Goal: Information Seeking & Learning: Find specific page/section

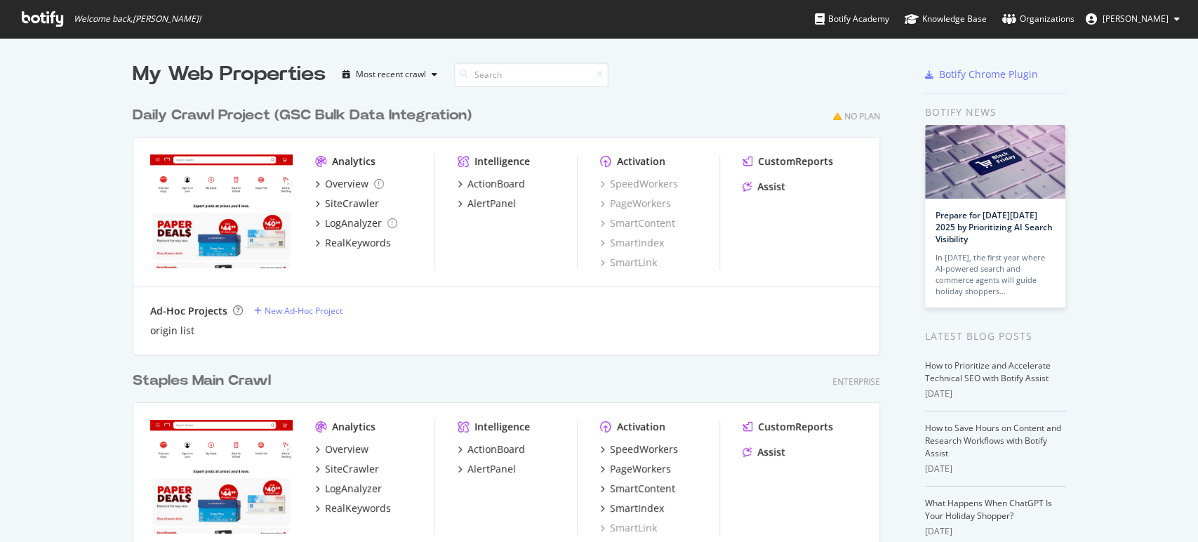
scroll to position [530, 1174]
click at [336, 470] on div "SiteCrawler" at bounding box center [352, 469] width 54 height 14
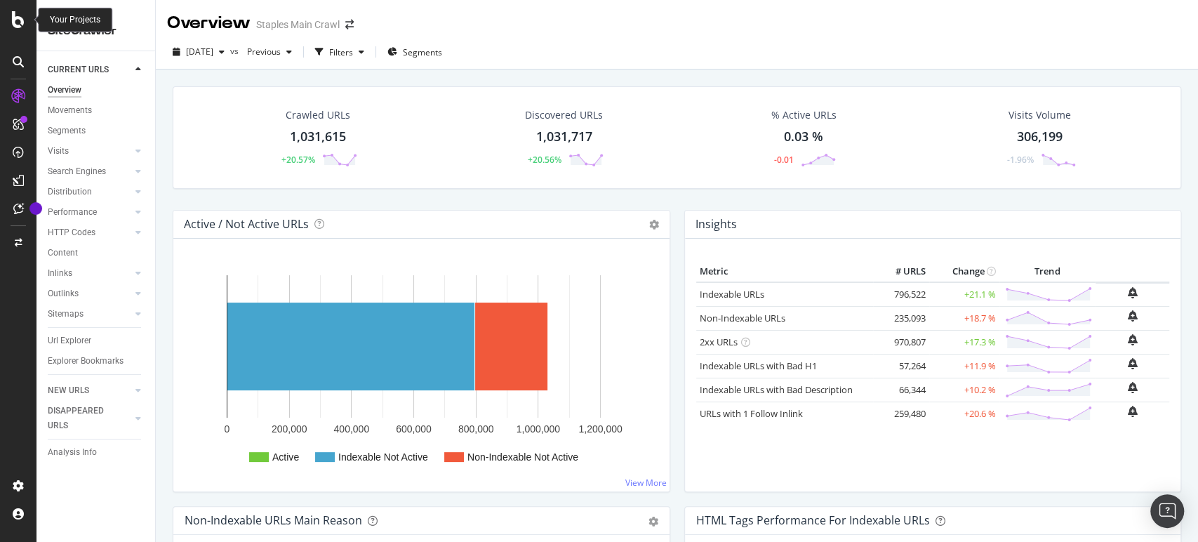
click at [21, 22] on icon at bounding box center [18, 19] width 13 height 17
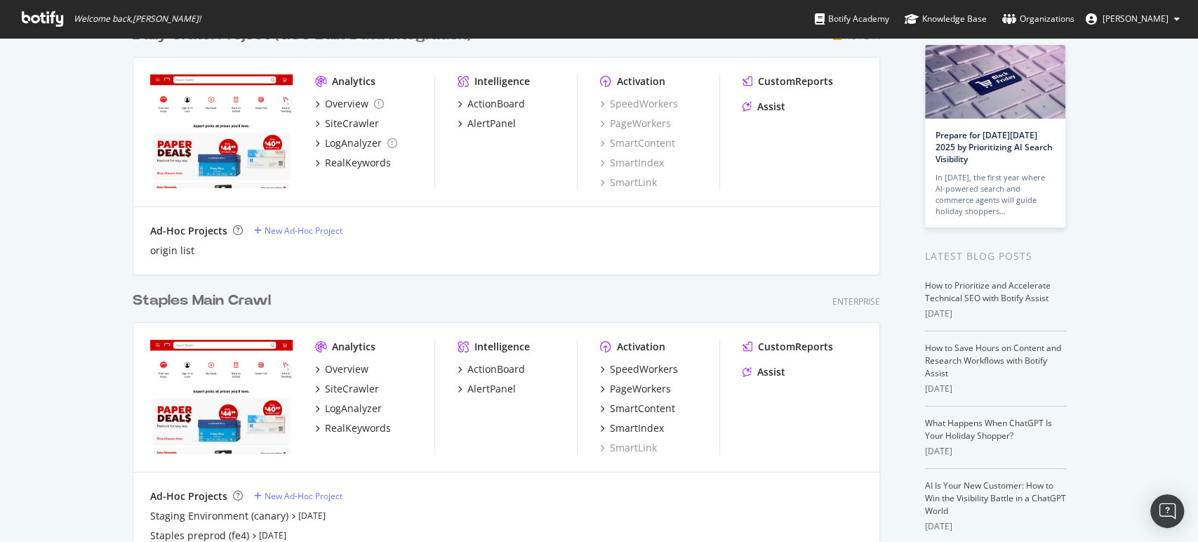
scroll to position [156, 0]
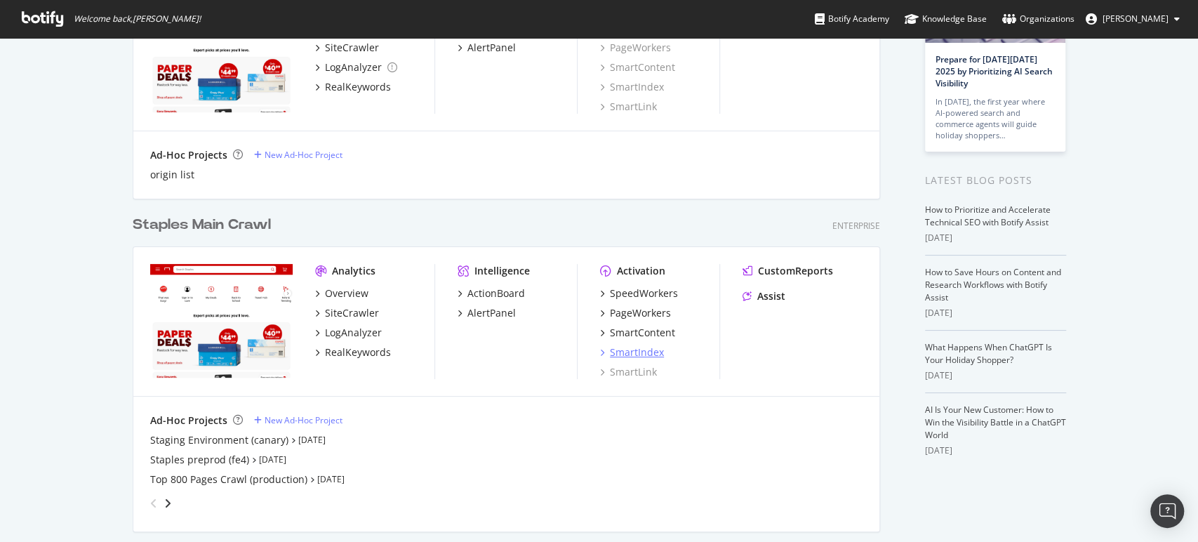
click at [641, 350] on div "SmartIndex" at bounding box center [637, 352] width 54 height 14
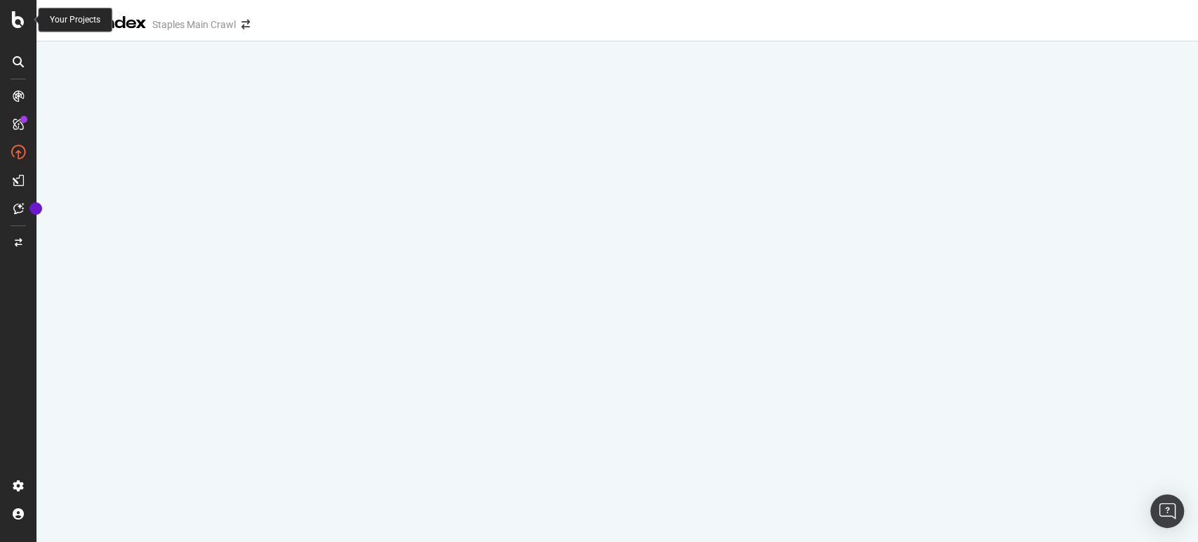
click at [6, 19] on div at bounding box center [18, 19] width 34 height 17
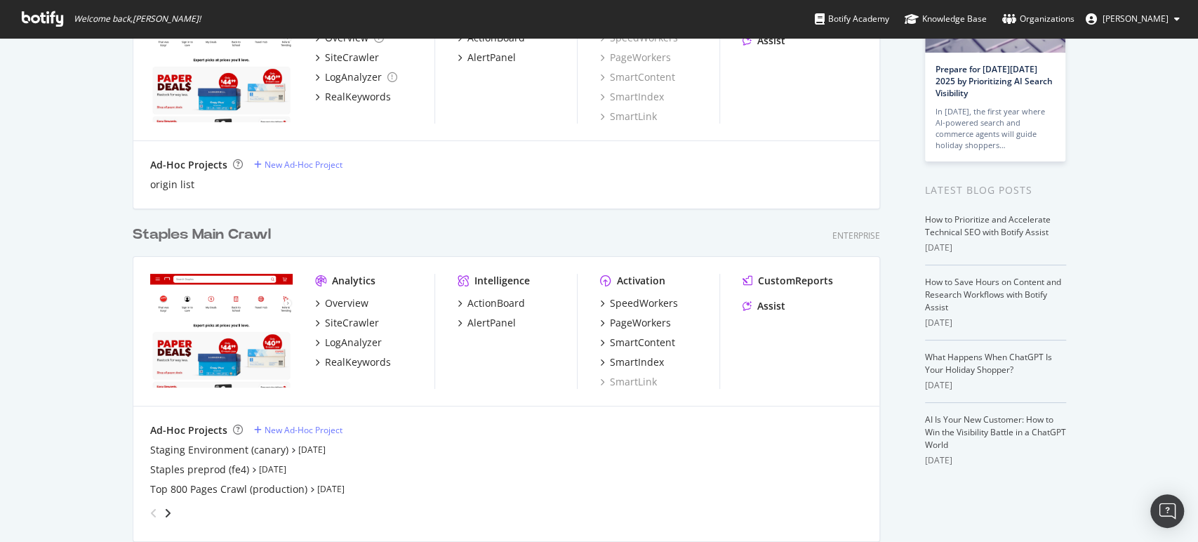
scroll to position [156, 0]
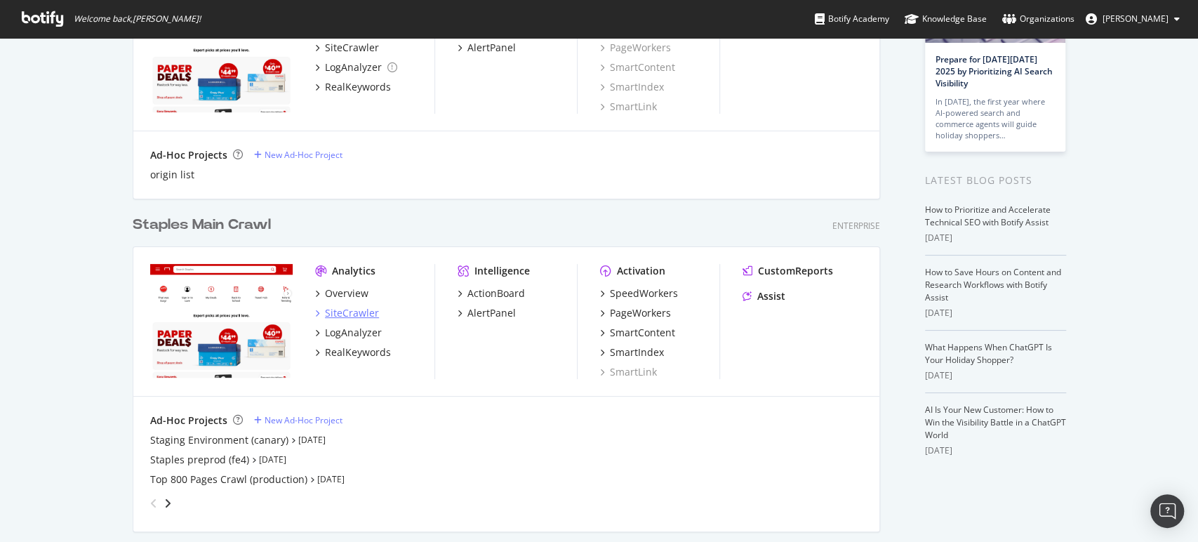
click at [327, 310] on div "SiteCrawler" at bounding box center [352, 313] width 54 height 14
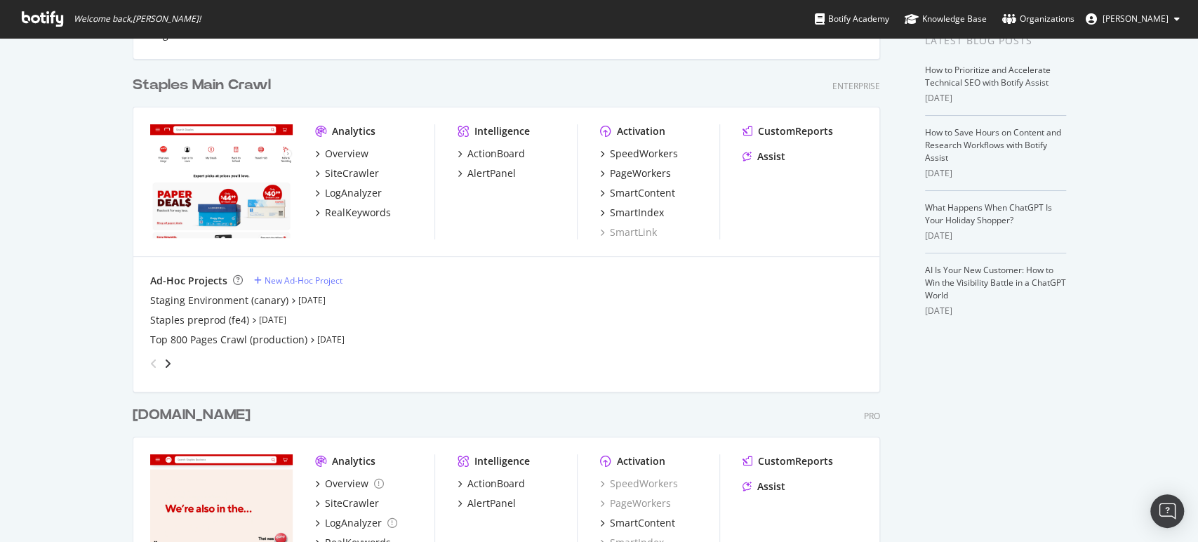
scroll to position [312, 0]
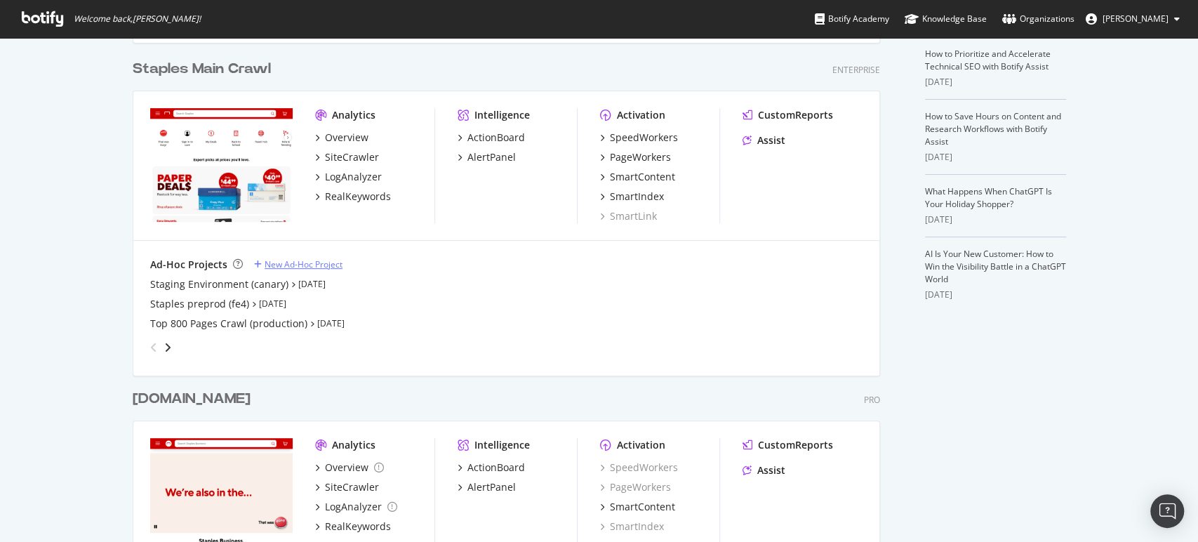
click at [298, 260] on div "New Ad-Hoc Project" at bounding box center [304, 264] width 78 height 12
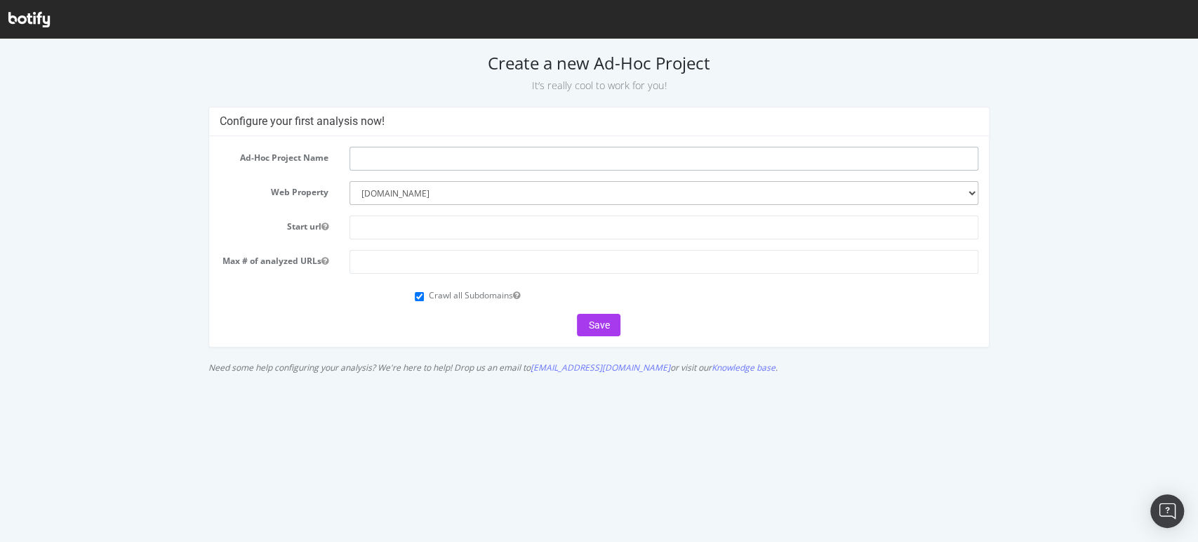
click at [388, 166] on input "text" at bounding box center [664, 159] width 629 height 24
type input "XML Sitemap crawl 092925"
click at [420, 227] on input "text" at bounding box center [664, 228] width 629 height 24
type input "https://www.staples.com"
type input "210"
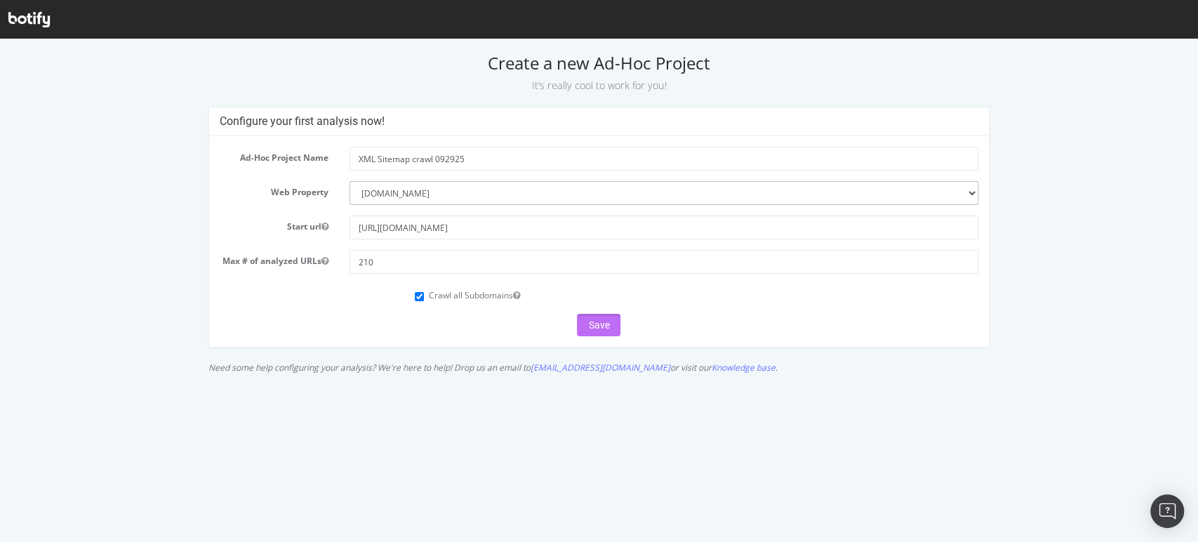
click at [590, 328] on button "Save" at bounding box center [599, 325] width 44 height 22
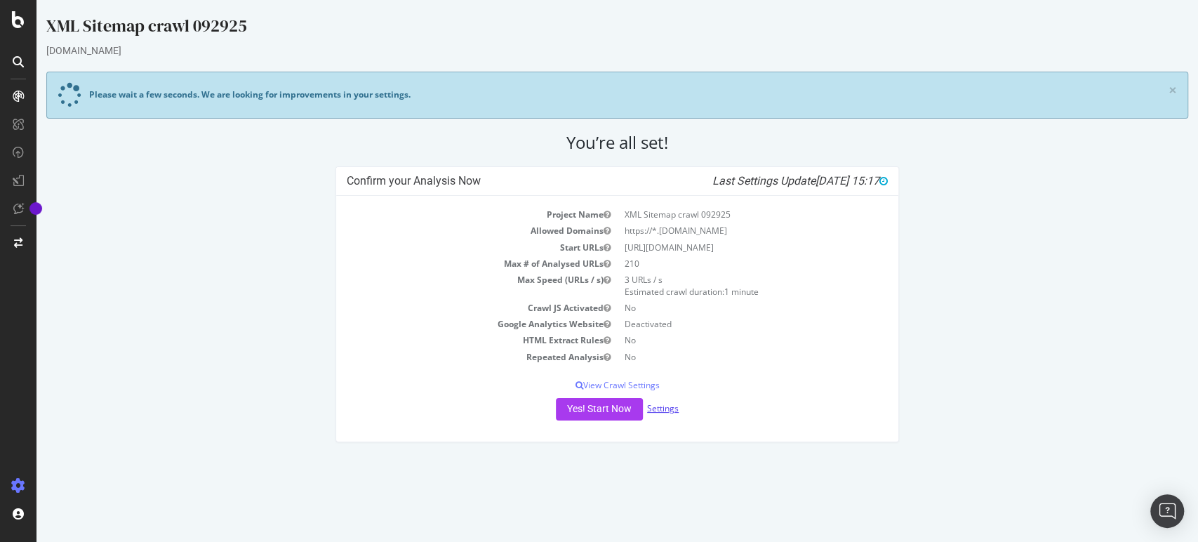
click at [665, 406] on link "Settings" at bounding box center [663, 408] width 32 height 12
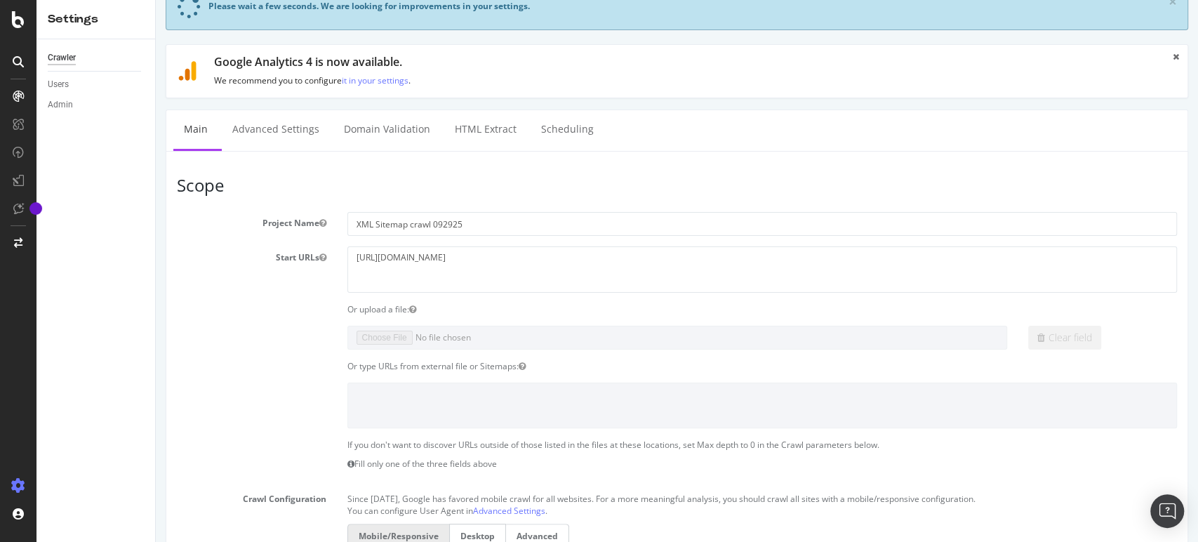
scroll to position [78, 0]
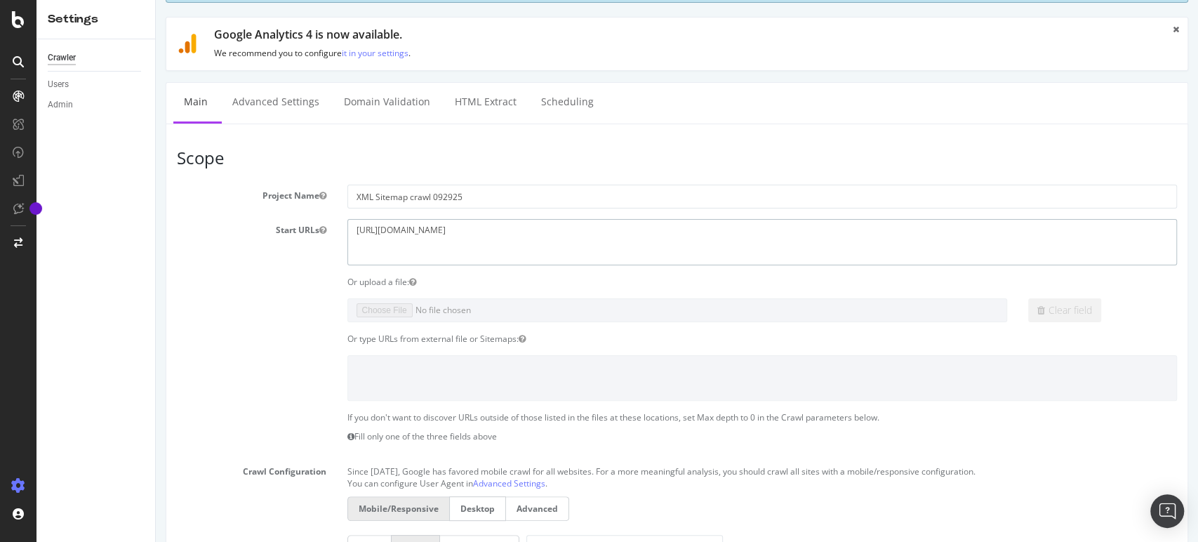
drag, startPoint x: 578, startPoint y: 226, endPoint x: 283, endPoint y: 234, distance: 295.7
click at [283, 234] on div "Start URLs [URL][DOMAIN_NAME]" at bounding box center [676, 242] width 1021 height 46
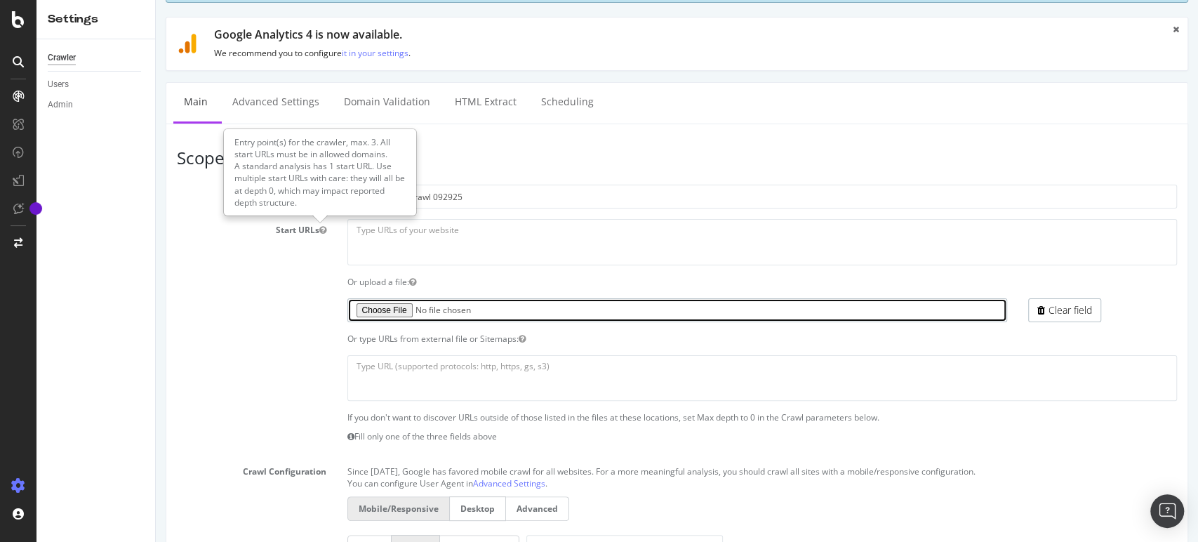
click at [381, 304] on input "file" at bounding box center [678, 310] width 660 height 24
type input "C:\fakepath\Botify SItemaps Subset of URLs 092925.txt"
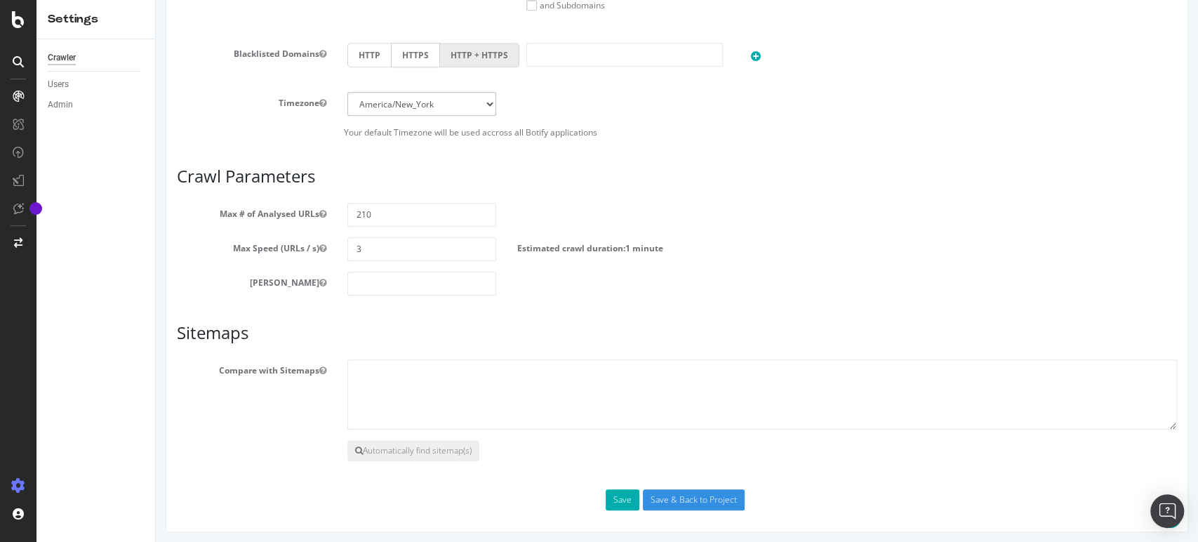
scroll to position [703, 0]
click at [663, 495] on input "Save & Back to Project" at bounding box center [694, 498] width 102 height 21
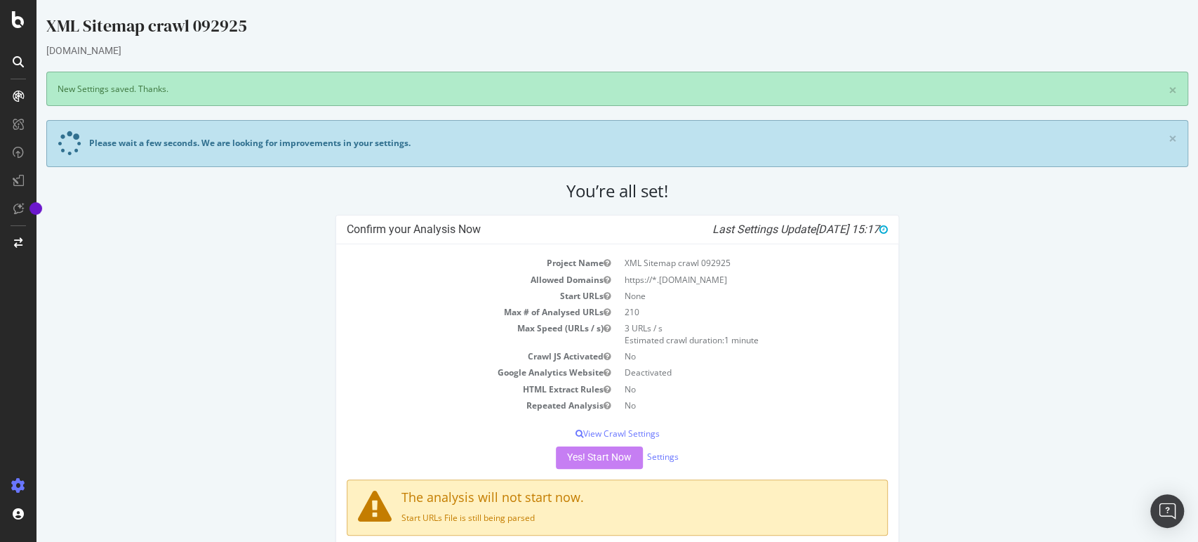
click at [562, 458] on div "Yes! Start Now Settings" at bounding box center [618, 457] width 542 height 22
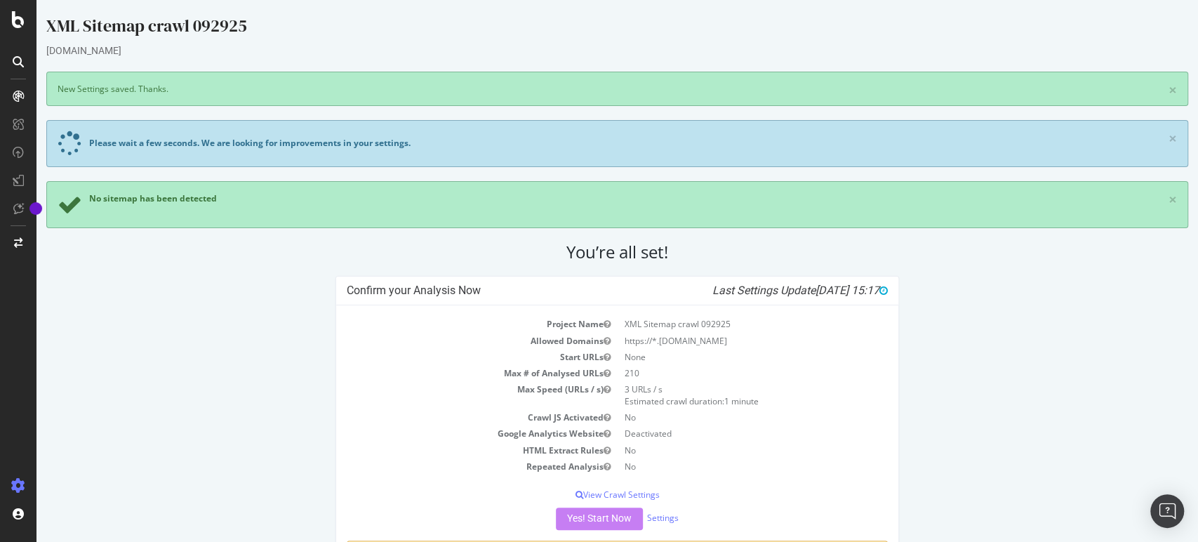
scroll to position [4, 0]
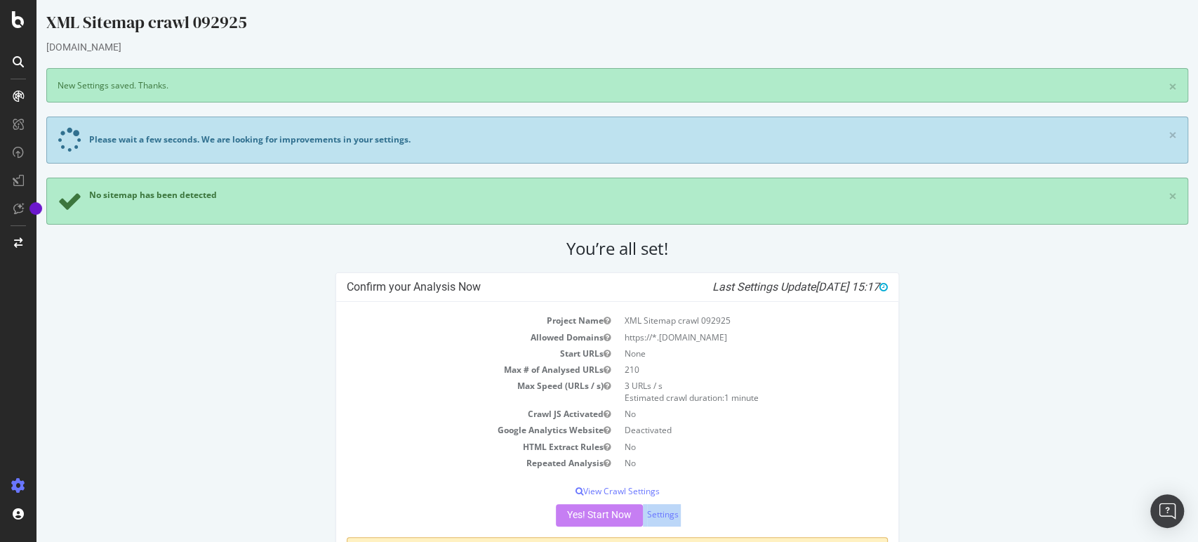
click at [571, 531] on div "Project Name XML Sitemap crawl 092925 Allowed Domains https://*.staples.com Sta…" at bounding box center [617, 460] width 563 height 316
click at [576, 513] on div "Yes! Start Now Settings" at bounding box center [618, 515] width 542 height 22
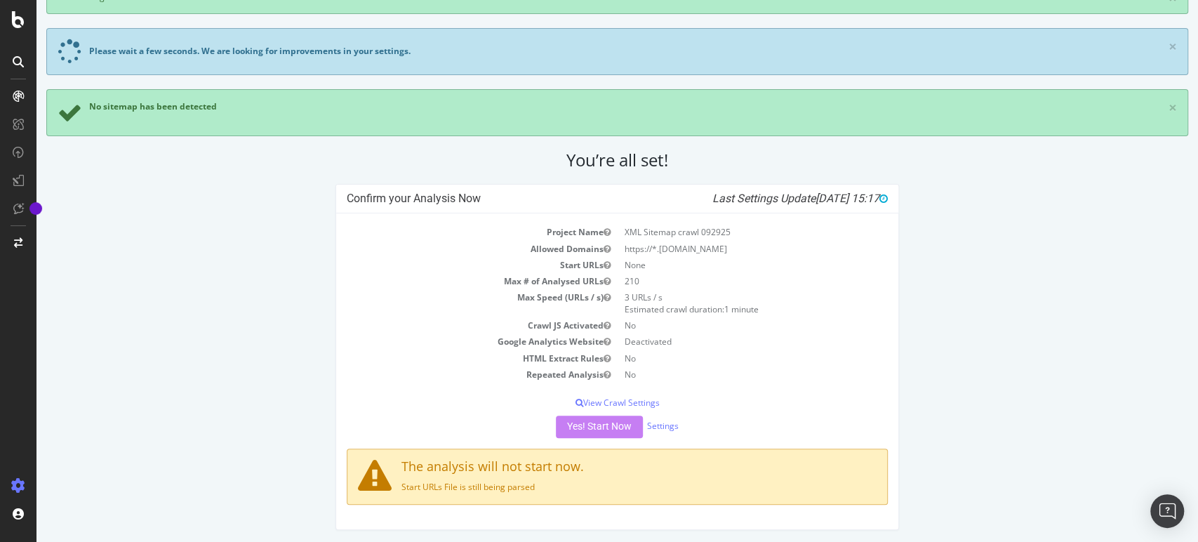
scroll to position [93, 0]
click at [79, 184] on div "Confirm your Analysis Now Last Settings Update 2025-09-29 15:17 Project Name XM…" at bounding box center [617, 363] width 1156 height 360
click at [972, 307] on div "Confirm your Analysis Now Last Settings Update 2025-09-29 15:17 Project Name XM…" at bounding box center [617, 363] width 1156 height 360
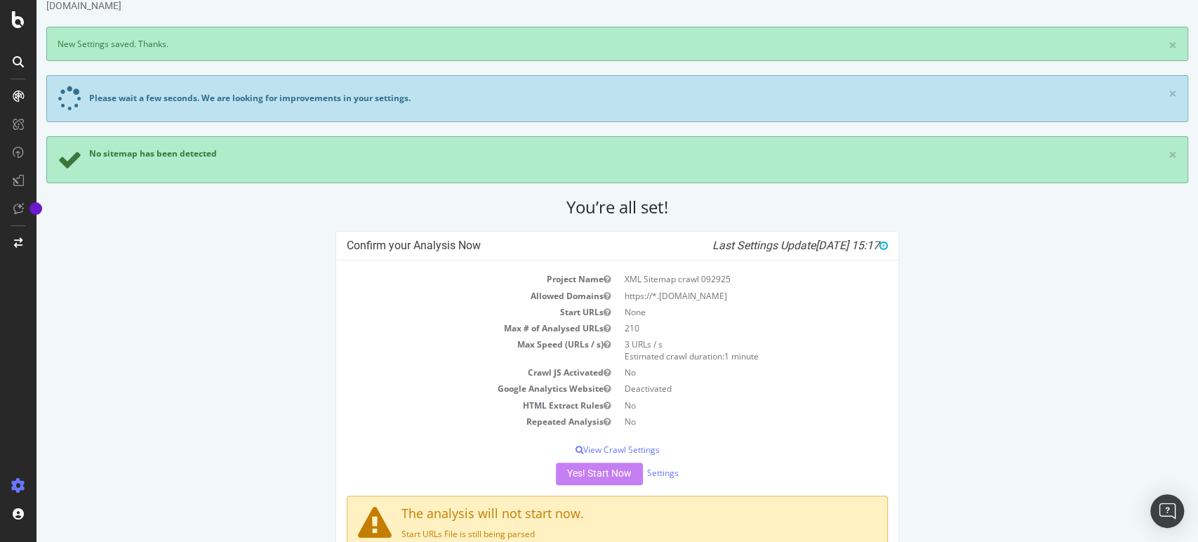
scroll to position [0, 0]
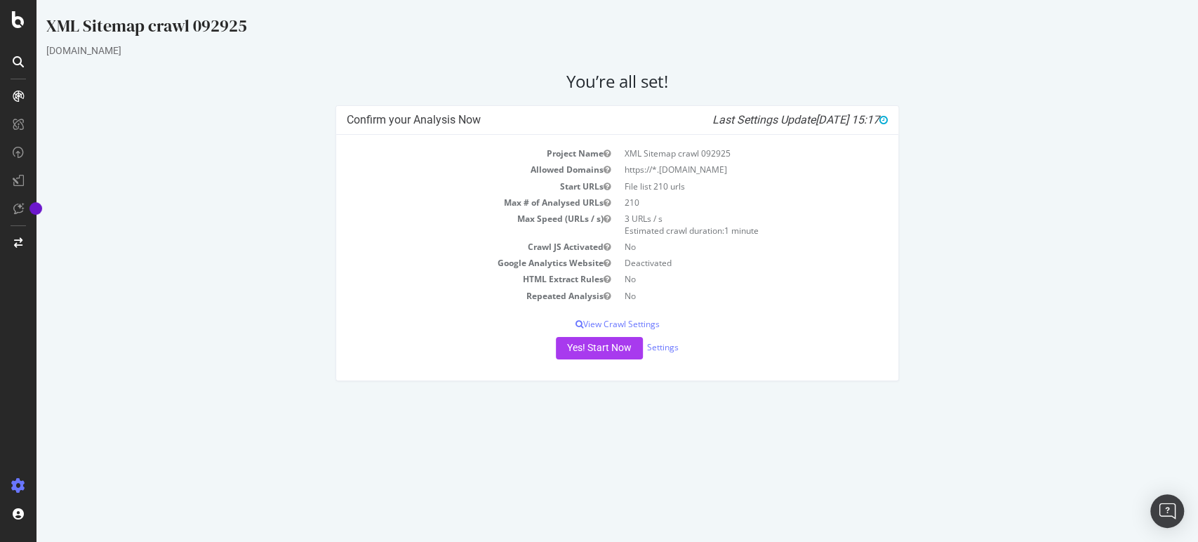
click at [605, 333] on div "Project Name XML Sitemap crawl 092925 Allowed Domains https://*.staples.com Sta…" at bounding box center [617, 258] width 563 height 246
click at [605, 340] on button "Yes! Start Now" at bounding box center [599, 348] width 87 height 22
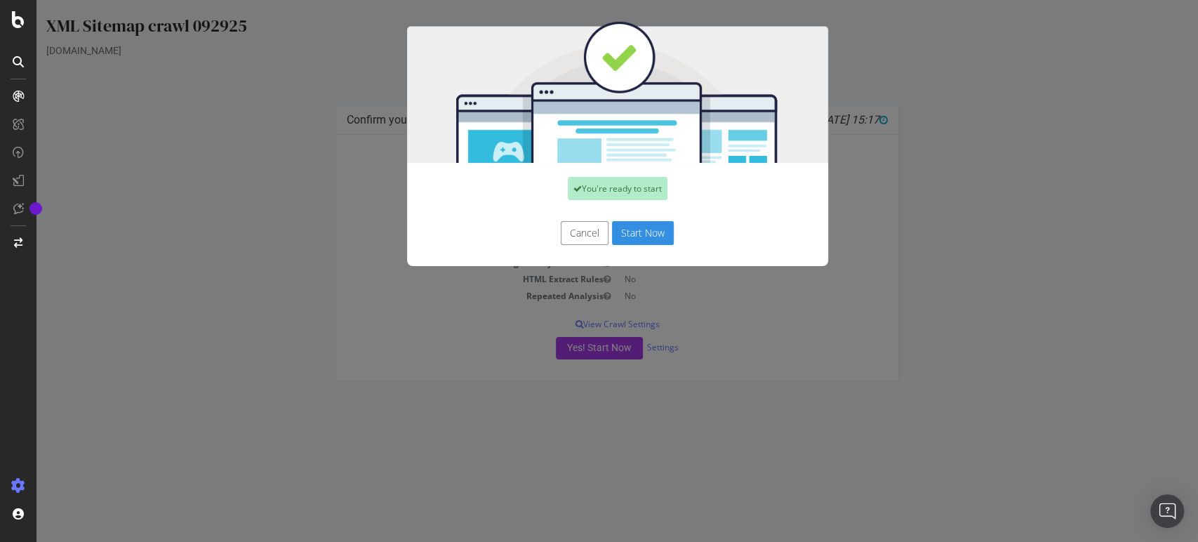
click at [629, 225] on button "Start Now" at bounding box center [643, 233] width 62 height 24
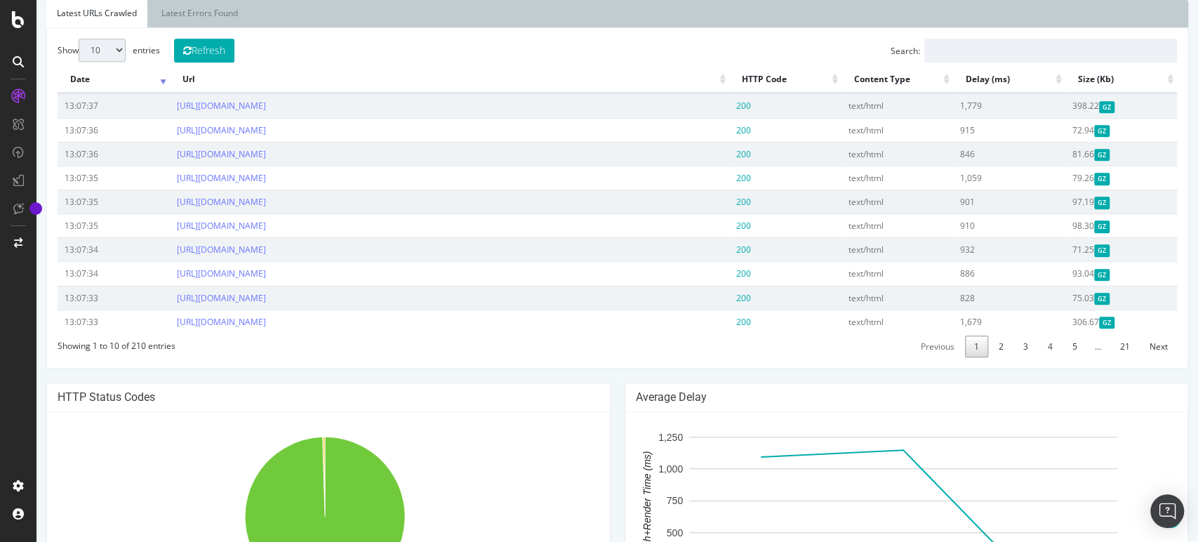
scroll to position [312, 0]
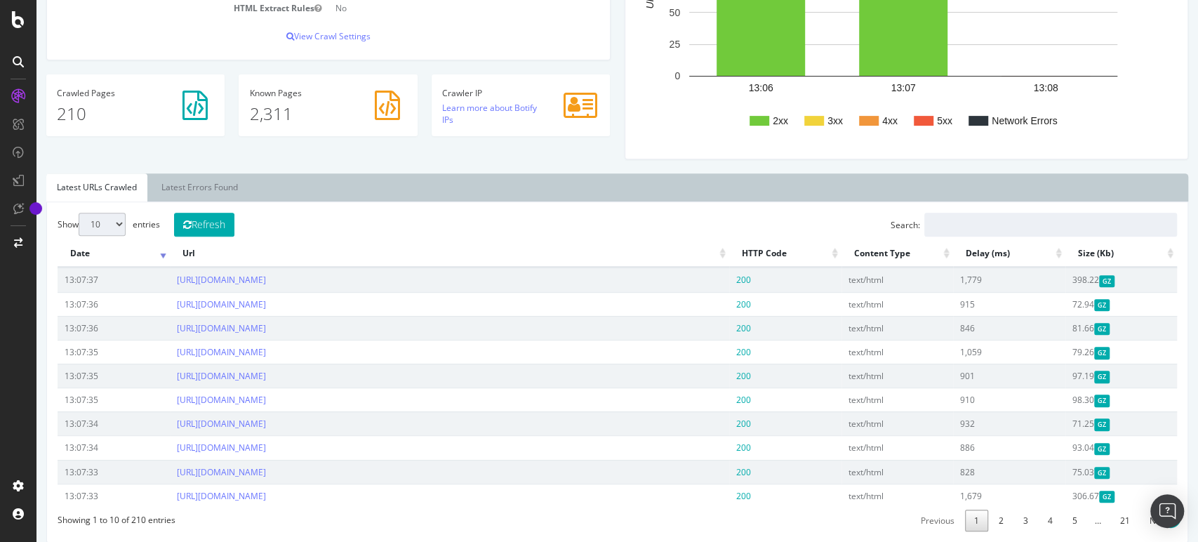
click at [117, 223] on select "10 25 50 100" at bounding box center [102, 224] width 47 height 23
select select "100"
click at [79, 213] on select "10 25 50 100" at bounding box center [102, 224] width 47 height 23
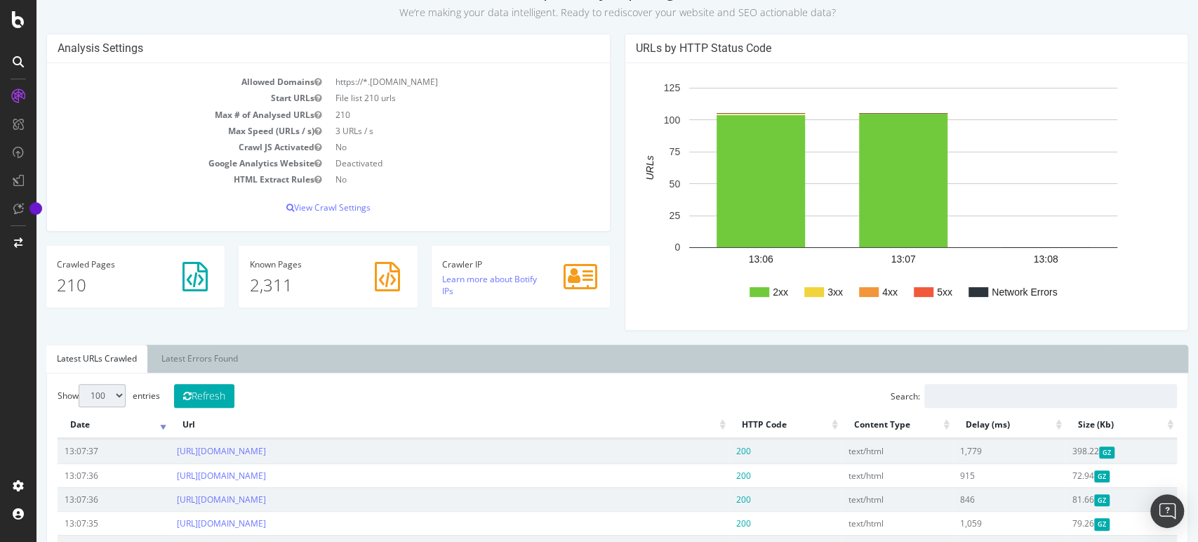
scroll to position [390, 0]
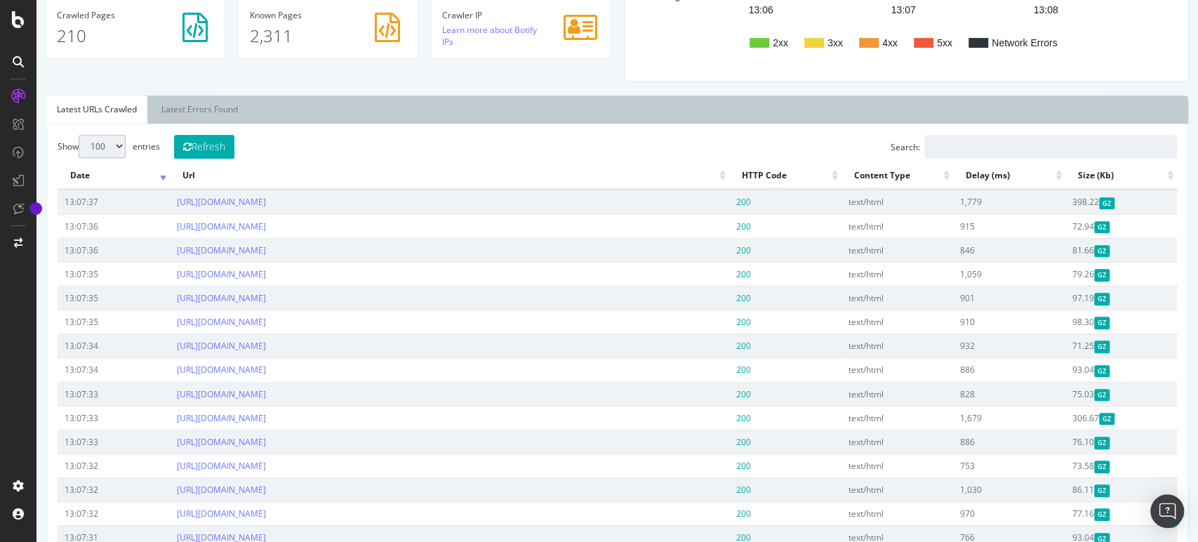
click at [826, 177] on th "HTTP Code" at bounding box center [785, 175] width 112 height 27
click at [826, 168] on th "HTTP Code" at bounding box center [785, 175] width 112 height 27
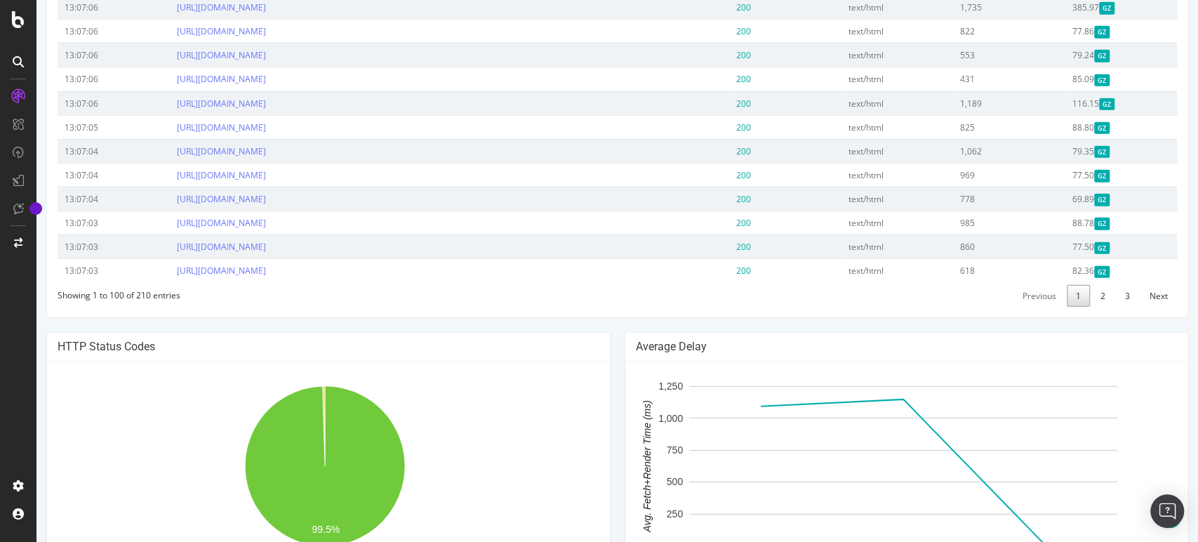
scroll to position [2652, 0]
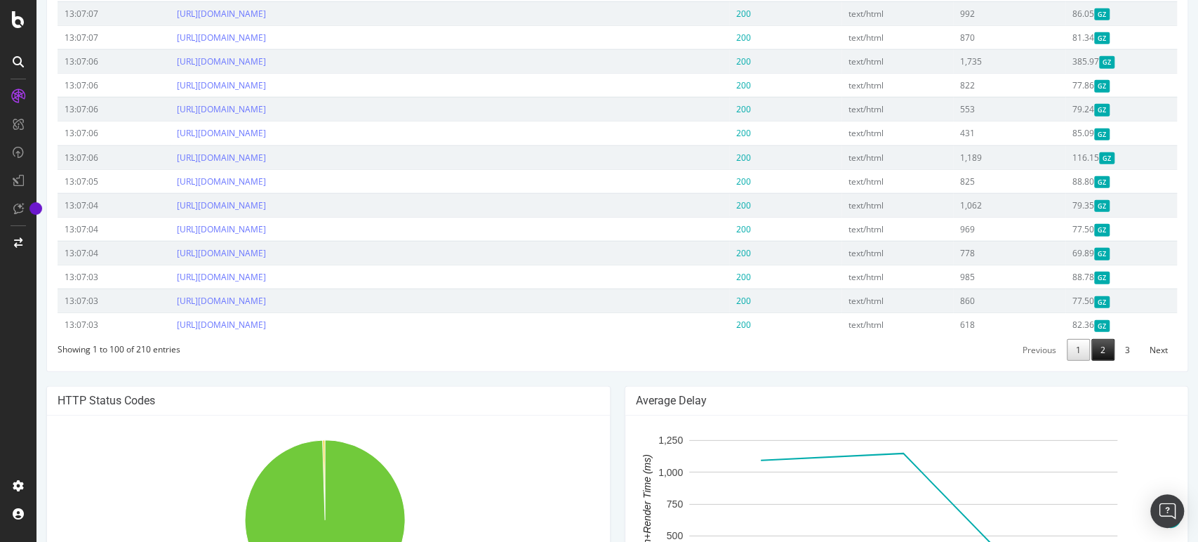
click at [1095, 349] on link "2" at bounding box center [1103, 350] width 23 height 22
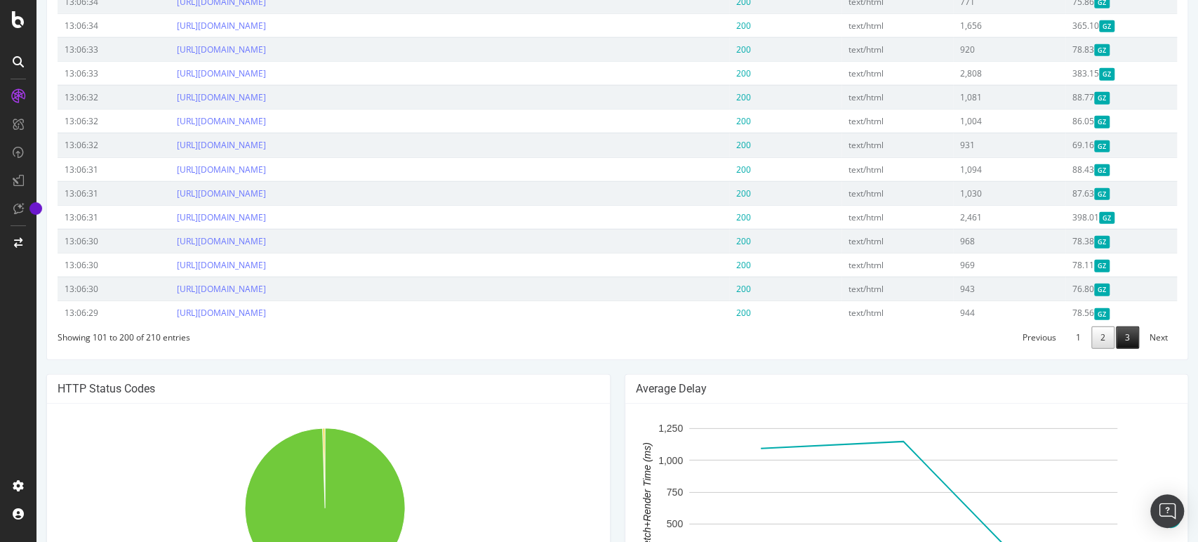
click at [1117, 331] on link "3" at bounding box center [1127, 337] width 23 height 22
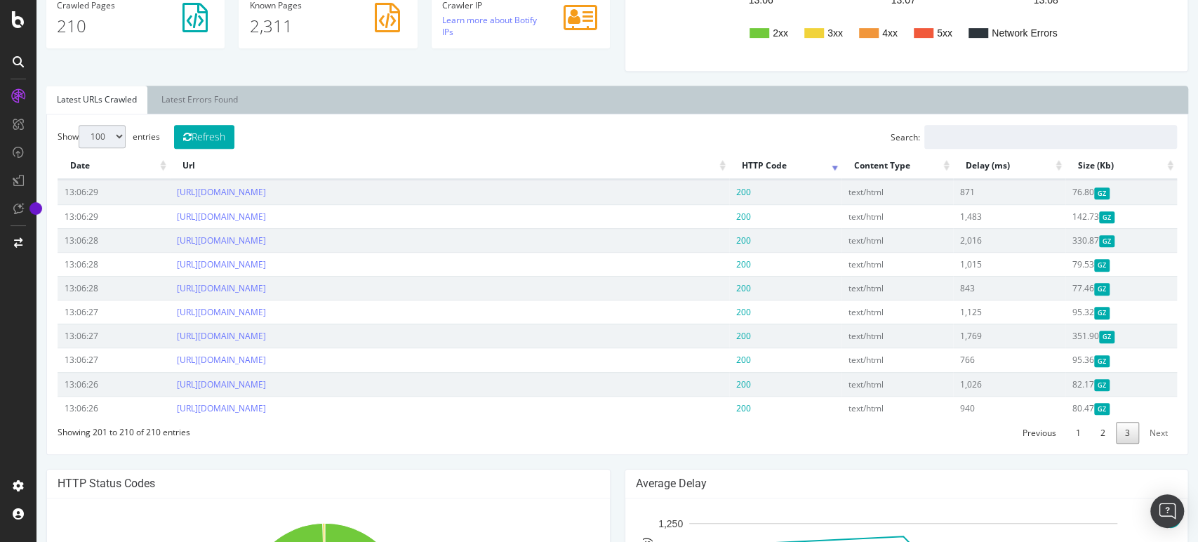
scroll to position [88, 0]
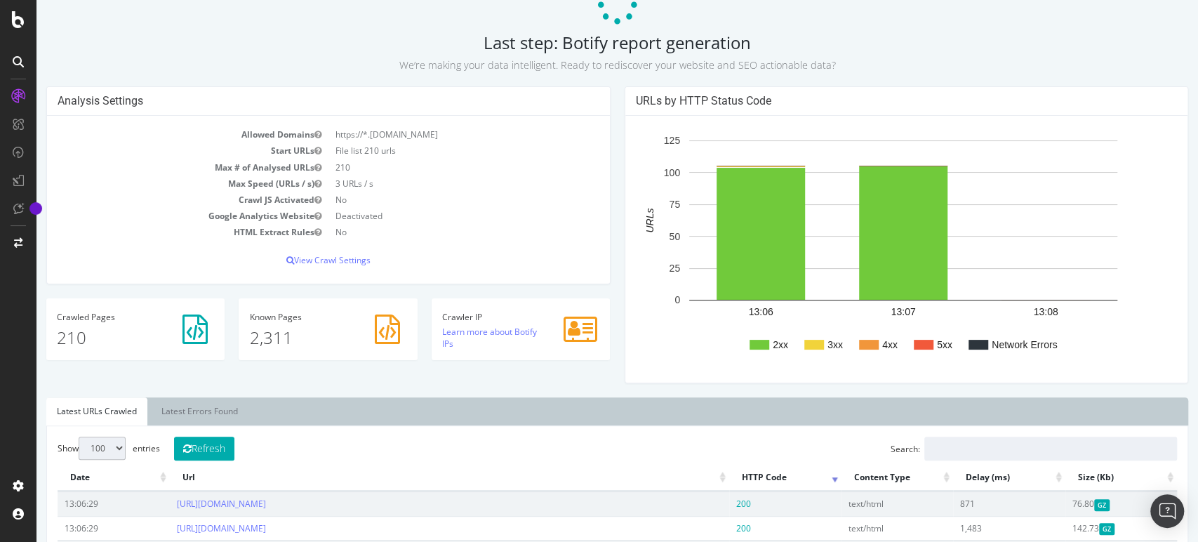
click at [584, 384] on div "Analysis Settings Allowed Domains https://*.staples.com Start URLs File list 21…" at bounding box center [617, 241] width 1156 height 311
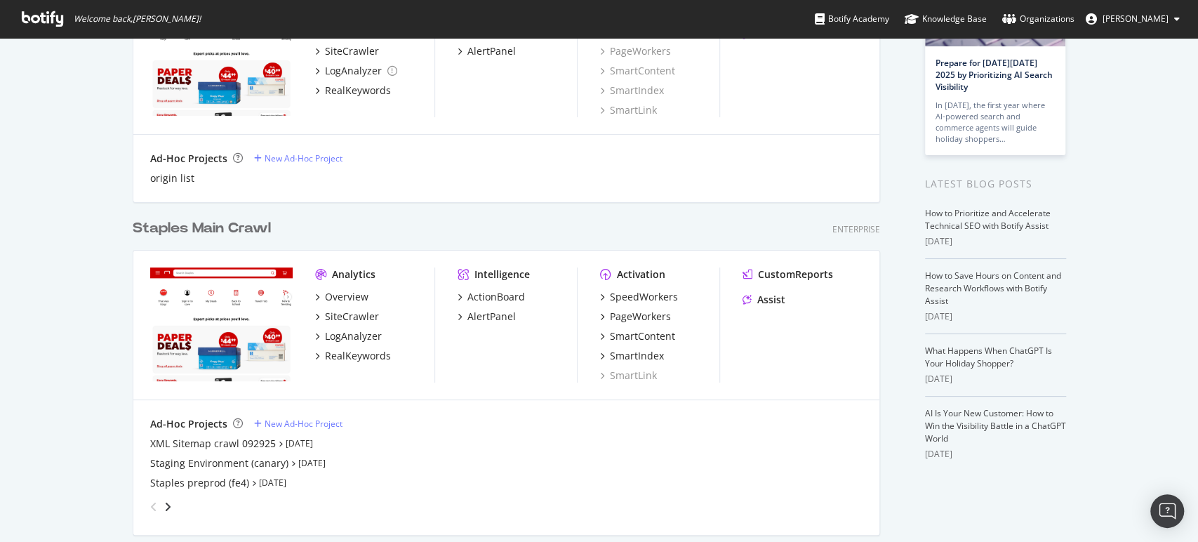
scroll to position [156, 0]
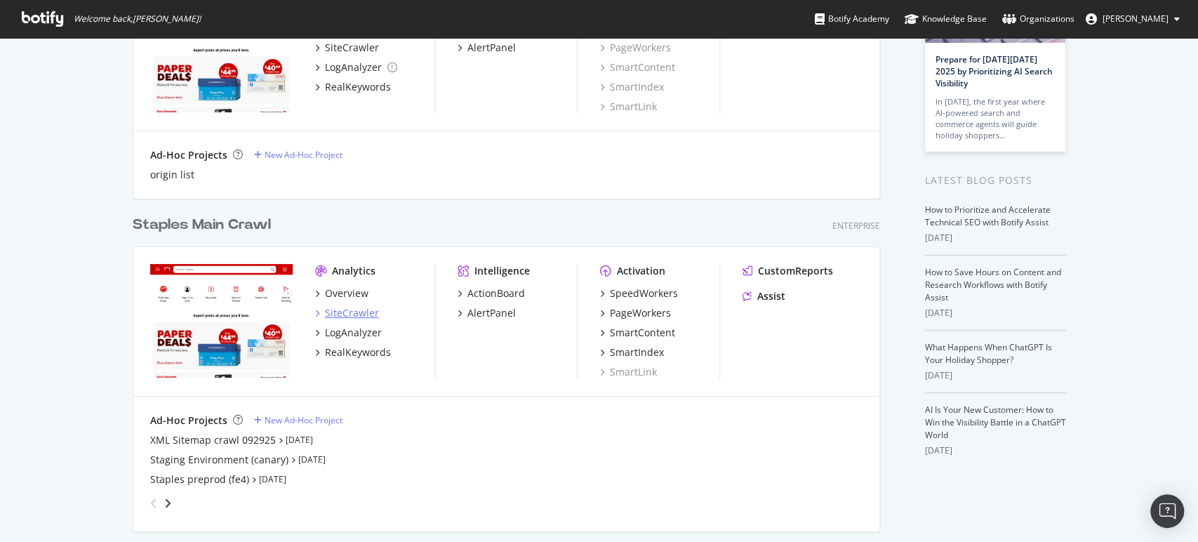
click at [345, 314] on div "SiteCrawler" at bounding box center [352, 313] width 54 height 14
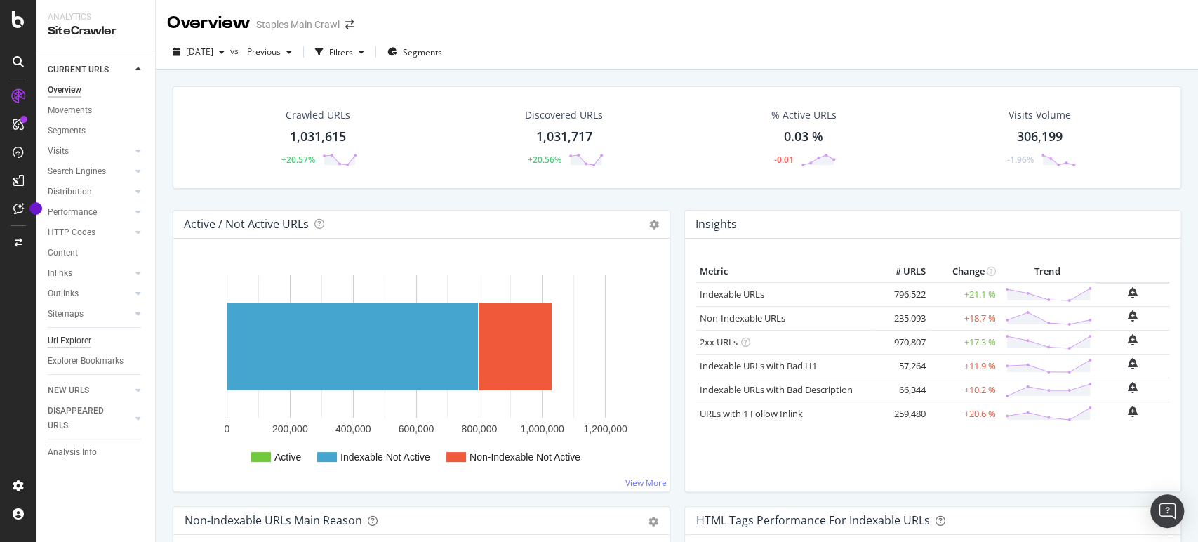
click at [65, 334] on div "Url Explorer" at bounding box center [70, 340] width 44 height 15
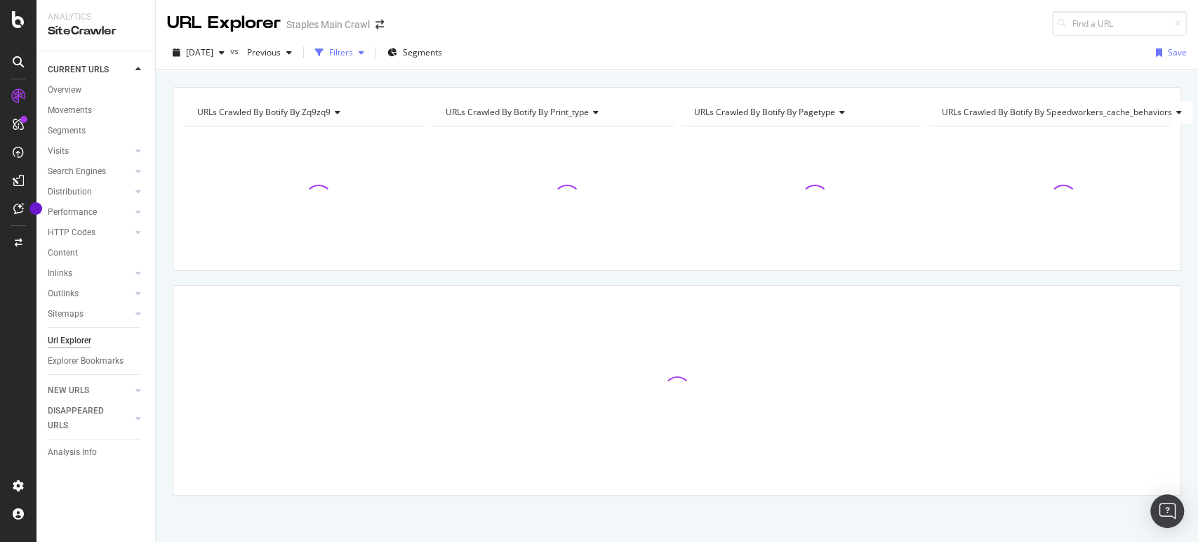
click at [353, 49] on div "Filters" at bounding box center [341, 52] width 24 height 12
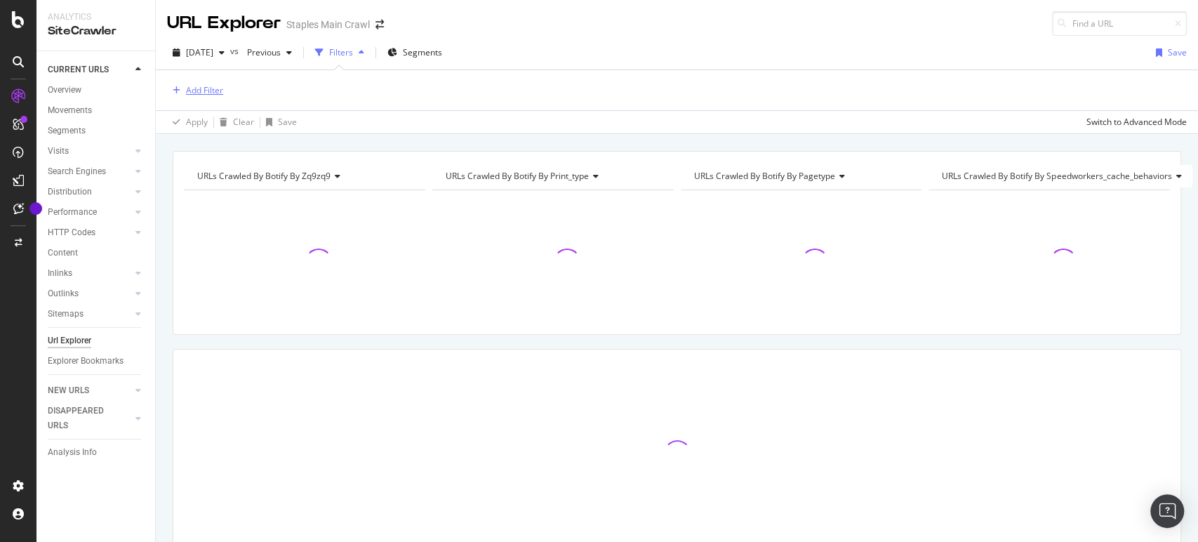
click at [195, 85] on div "Add Filter" at bounding box center [204, 90] width 37 height 12
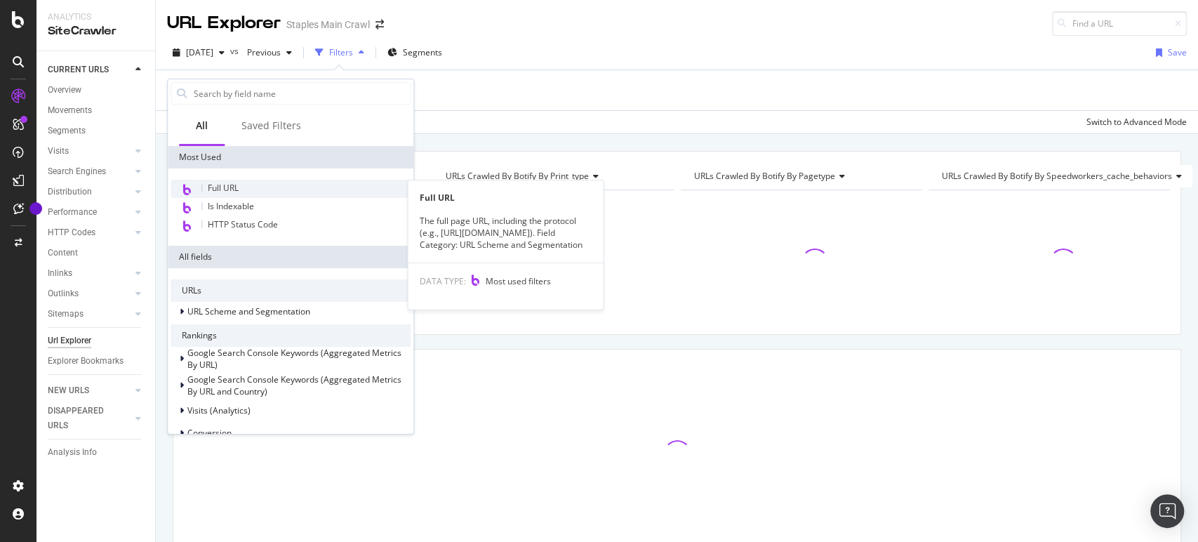
click at [227, 184] on span "Full URL" at bounding box center [223, 188] width 31 height 12
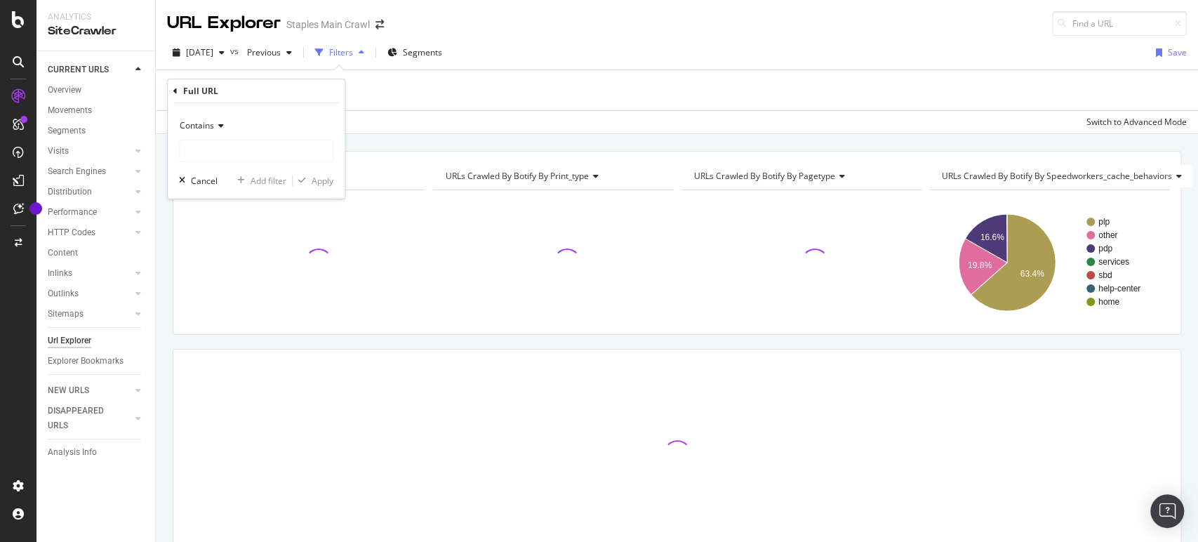
click at [217, 128] on icon at bounding box center [219, 125] width 10 height 8
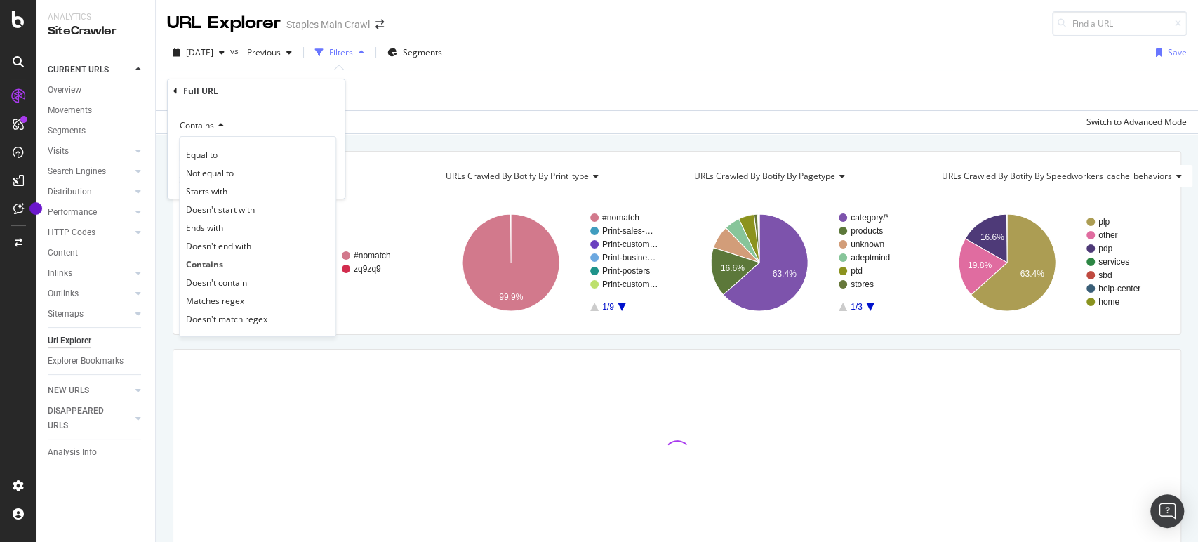
click at [236, 124] on div "Contains" at bounding box center [256, 125] width 154 height 22
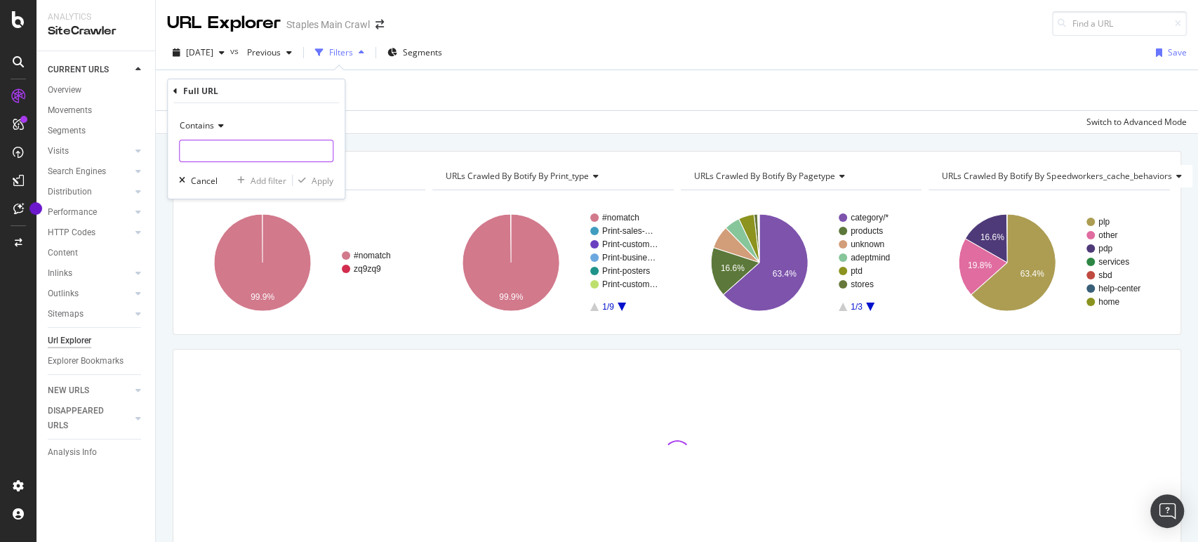
click at [241, 149] on input "text" at bounding box center [256, 151] width 153 height 22
paste input "[URL][DOMAIN_NAME]"
click at [245, 153] on input "[URL][DOMAIN_NAME]" at bounding box center [246, 151] width 133 height 22
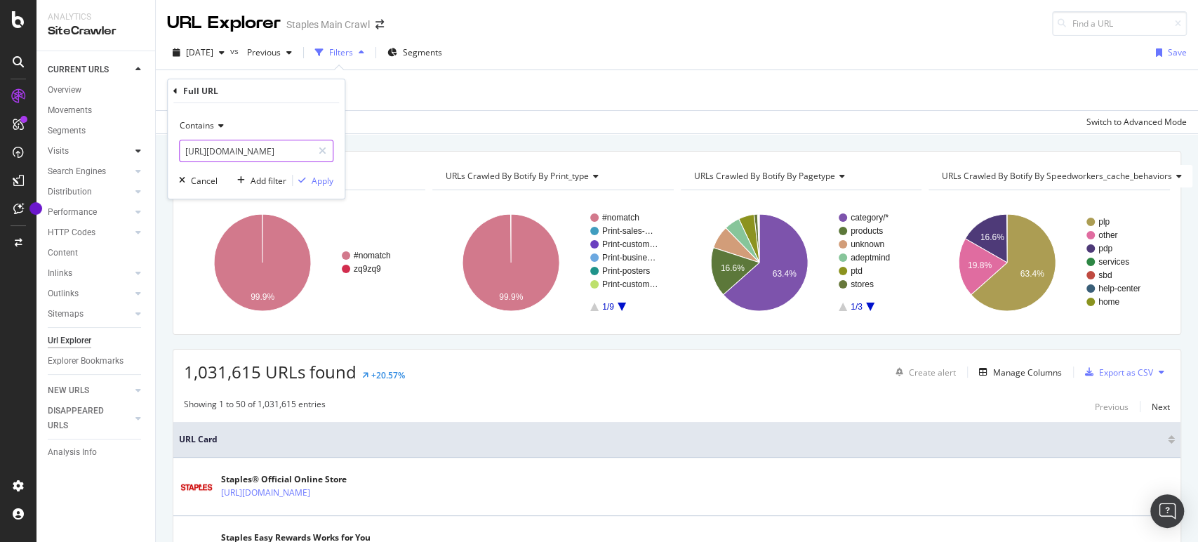
scroll to position [0, 0]
drag, startPoint x: 264, startPoint y: 149, endPoint x: 95, endPoint y: 150, distance: 168.5
click at [95, 150] on body "Analytics SiteCrawler CURRENT URLS Overview Movements Segments Visits Analysis …" at bounding box center [599, 271] width 1198 height 542
type input "BI3001274"
click at [315, 176] on div "Apply" at bounding box center [323, 181] width 22 height 12
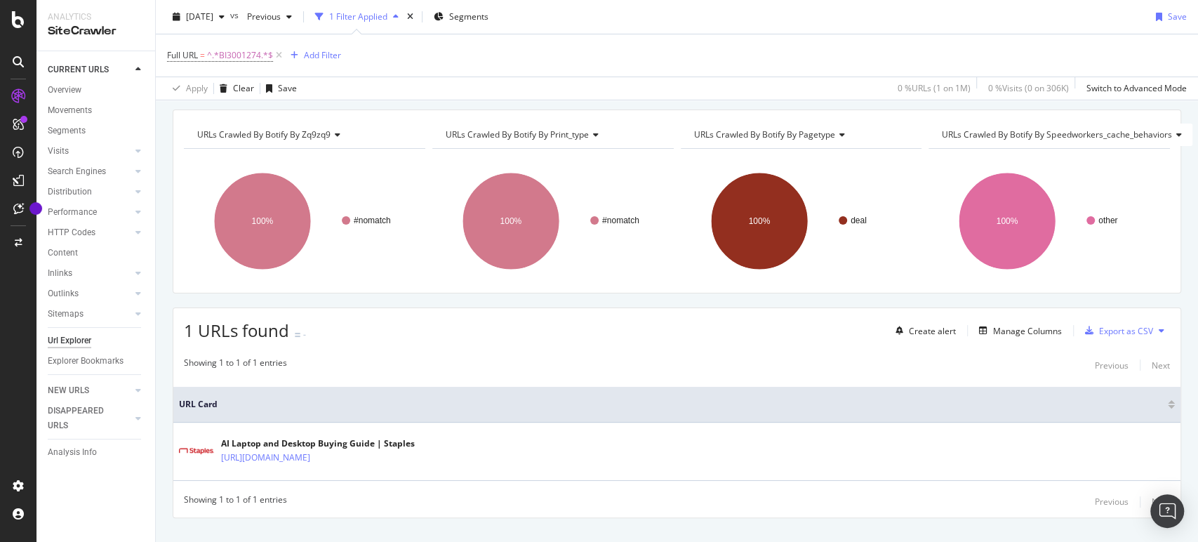
scroll to position [67, 0]
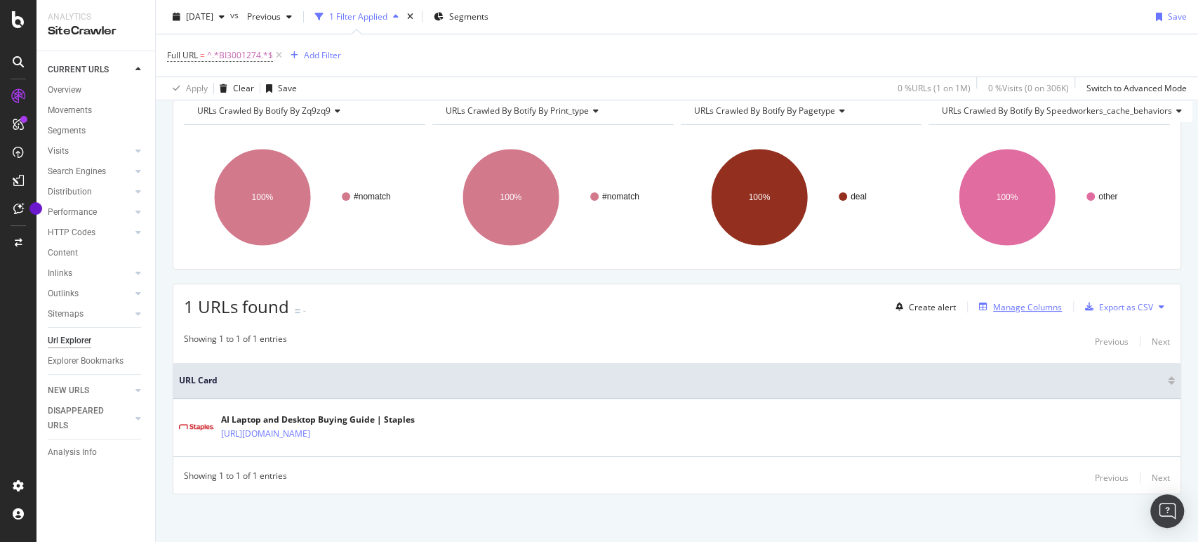
click at [1028, 307] on div "Manage Columns" at bounding box center [1027, 307] width 69 height 12
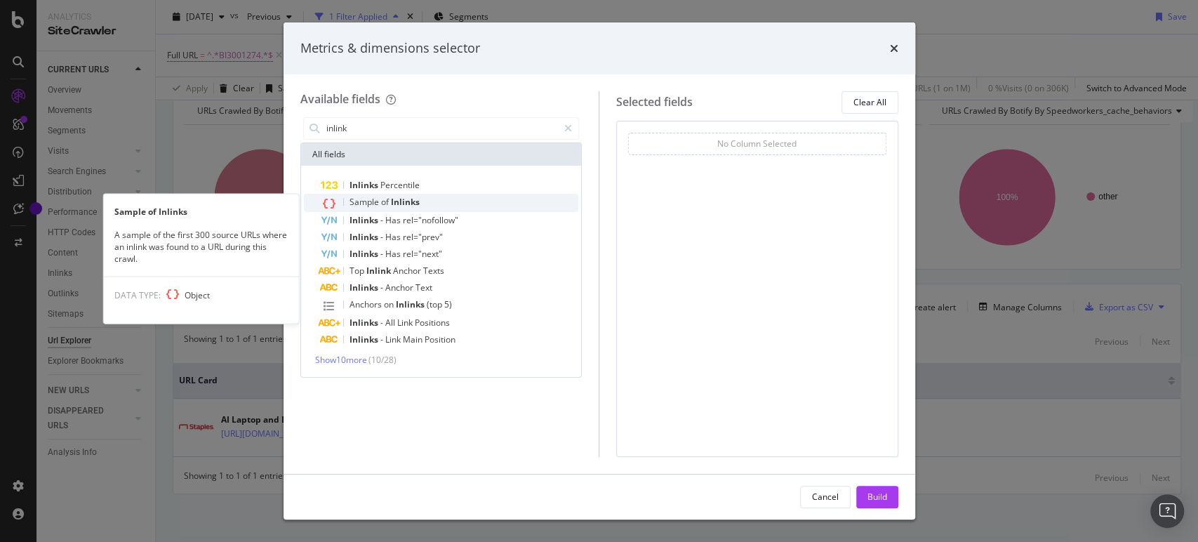
type input "inlink"
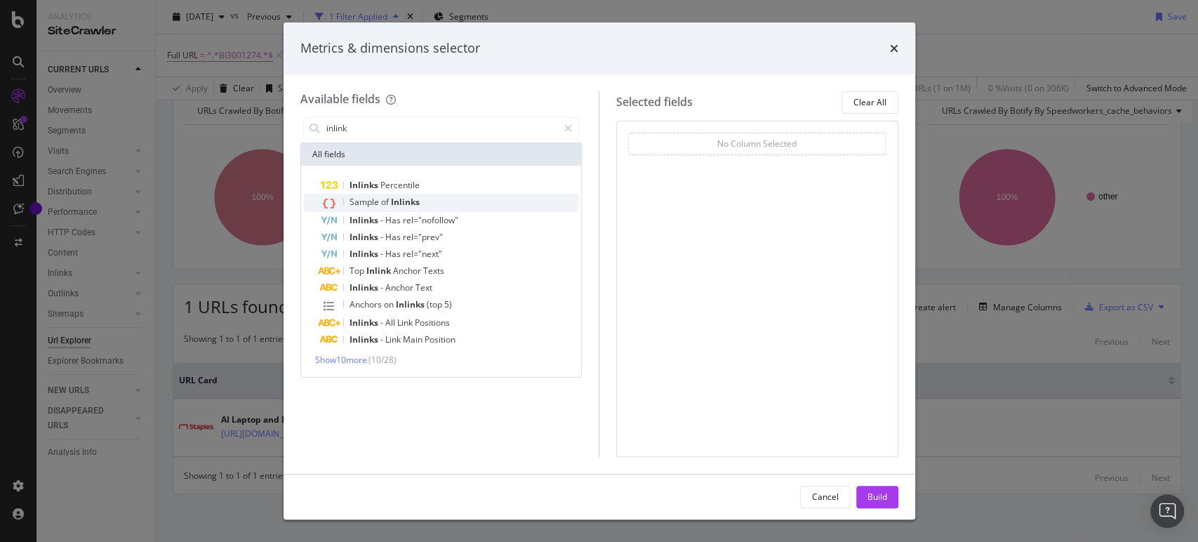
click at [415, 200] on span "Inlinks" at bounding box center [405, 202] width 29 height 12
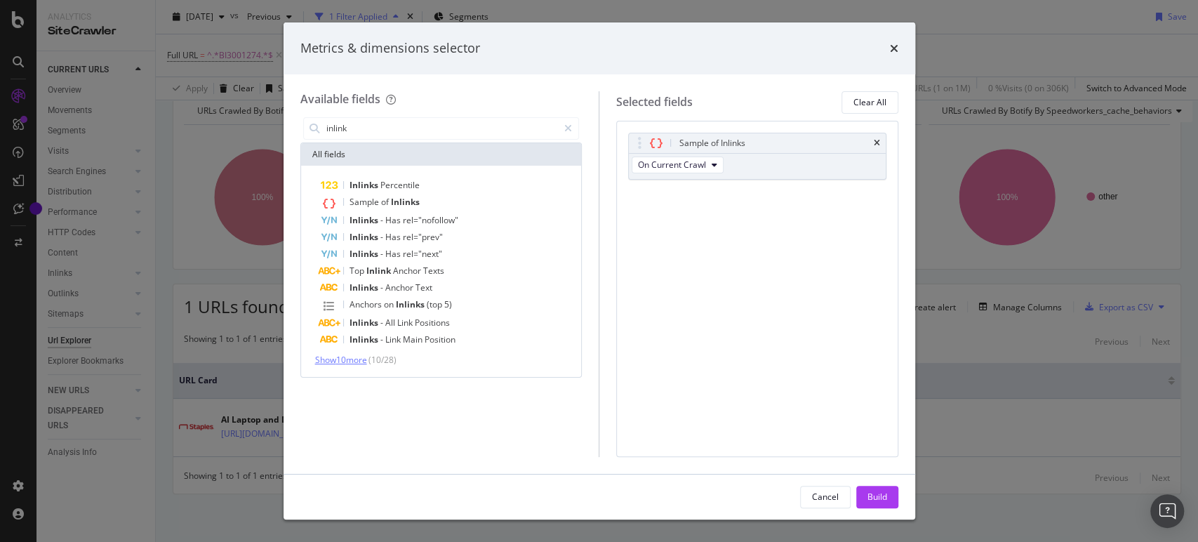
click at [352, 354] on span "Show 10 more" at bounding box center [341, 360] width 52 height 12
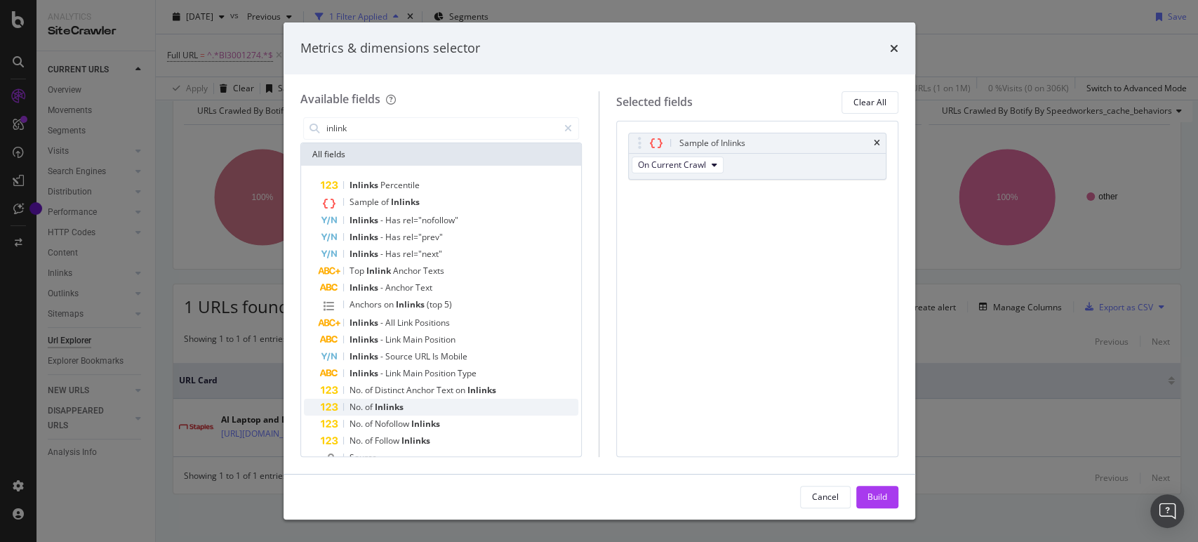
click at [376, 410] on span "Inlinks" at bounding box center [389, 407] width 29 height 12
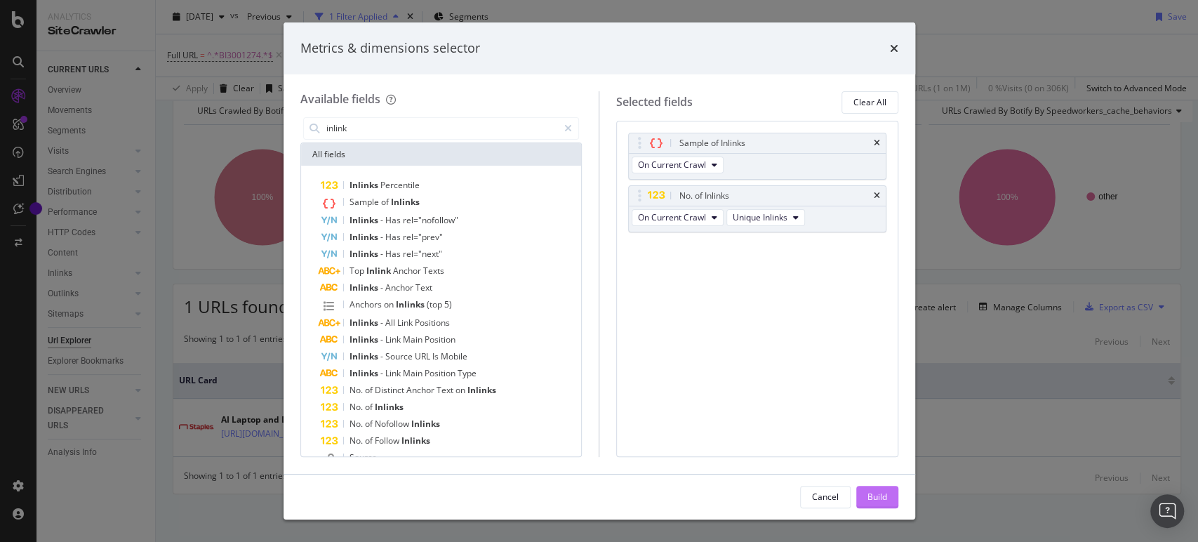
click at [883, 500] on div "Build" at bounding box center [878, 497] width 20 height 12
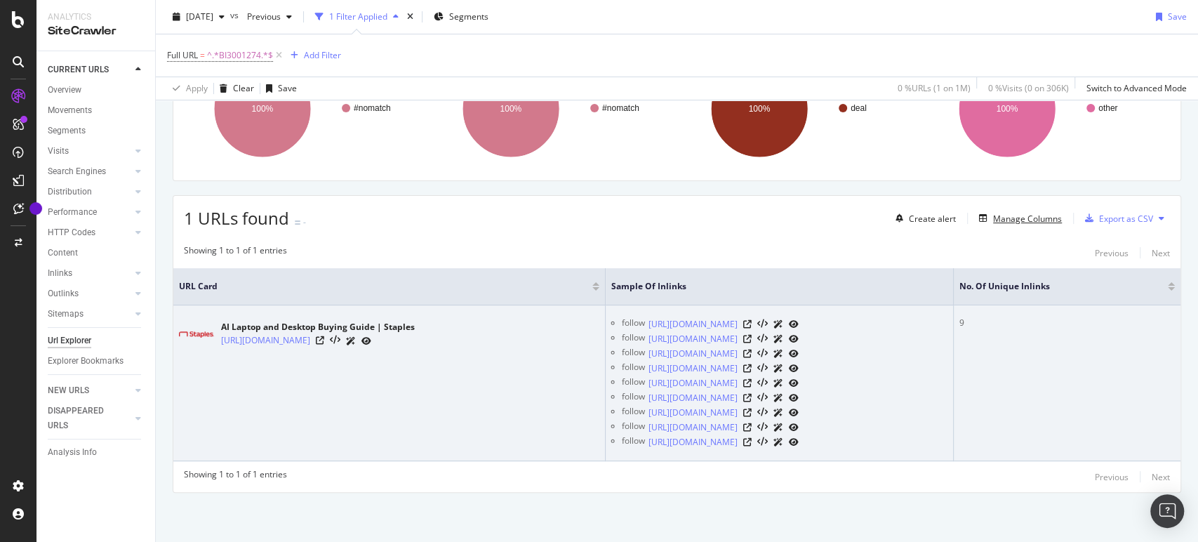
scroll to position [236, 0]
click at [752, 440] on icon at bounding box center [747, 442] width 8 height 8
